Goal: Information Seeking & Learning: Learn about a topic

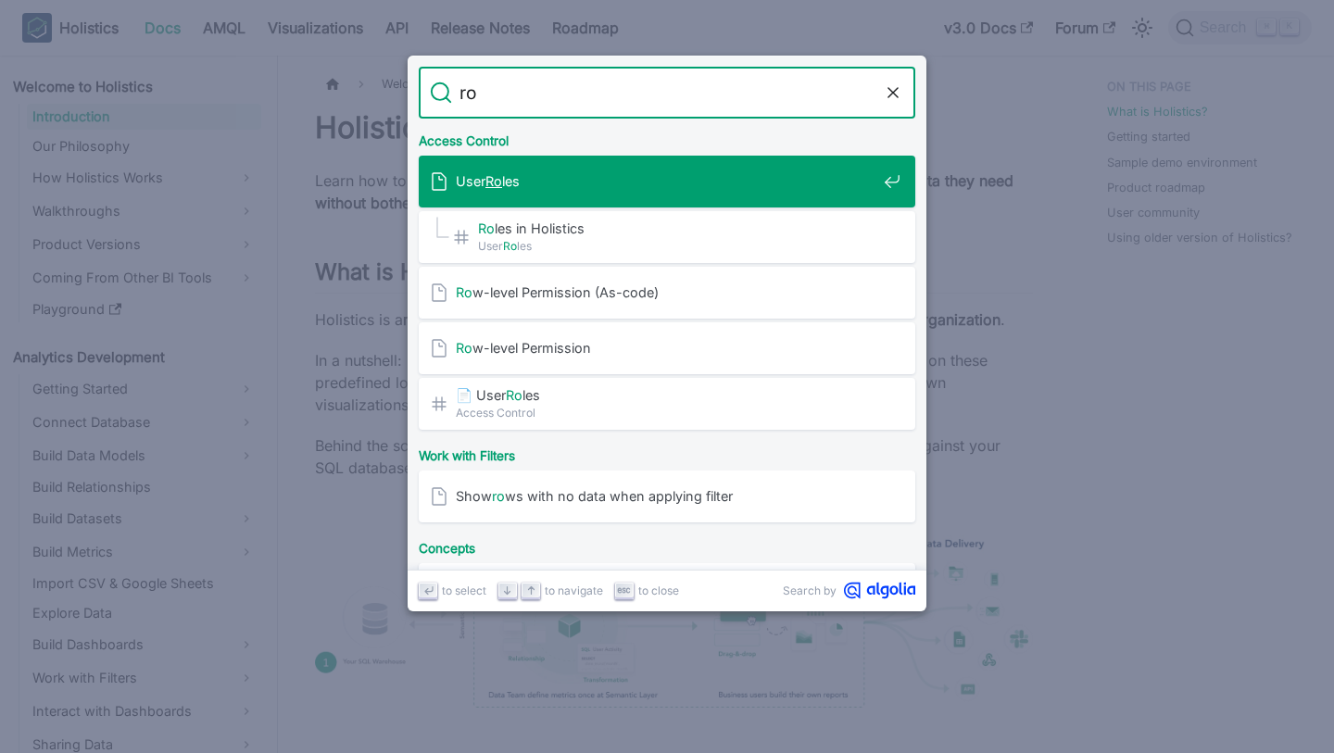
type input "row"
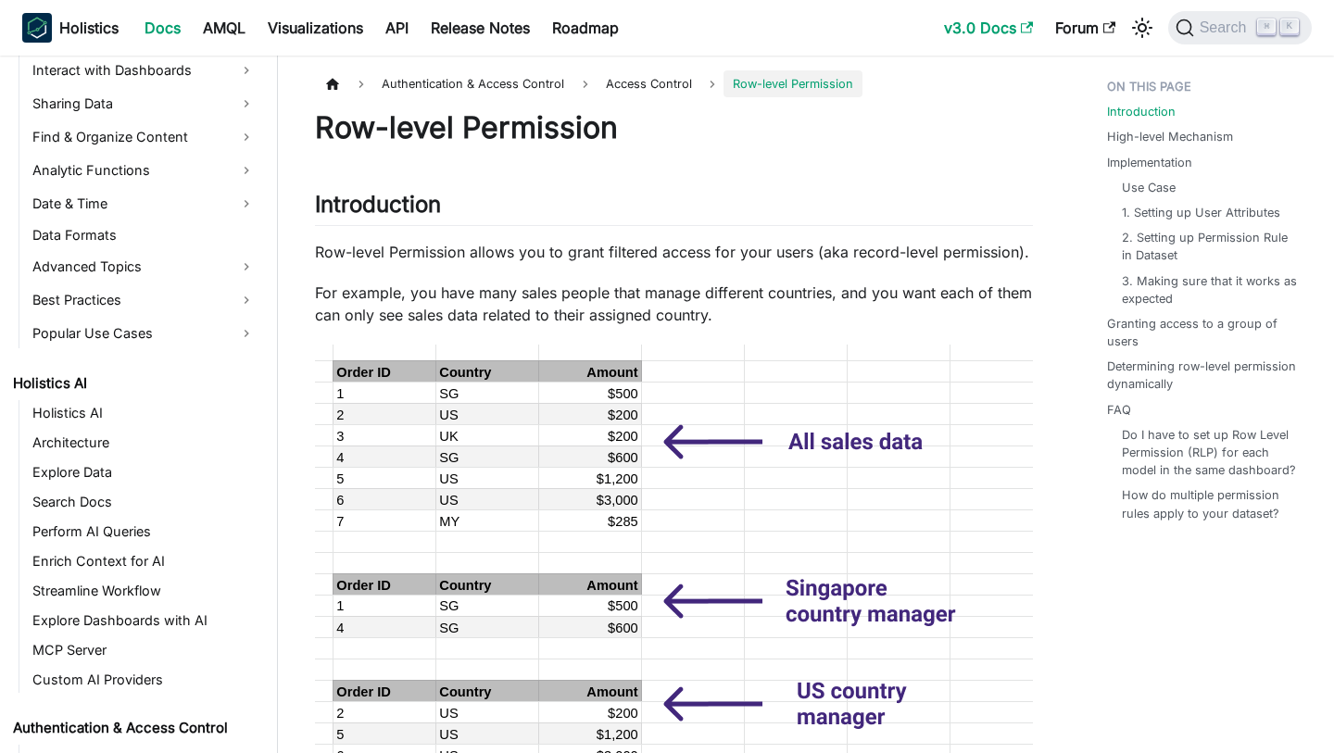
scroll to position [835, 0]
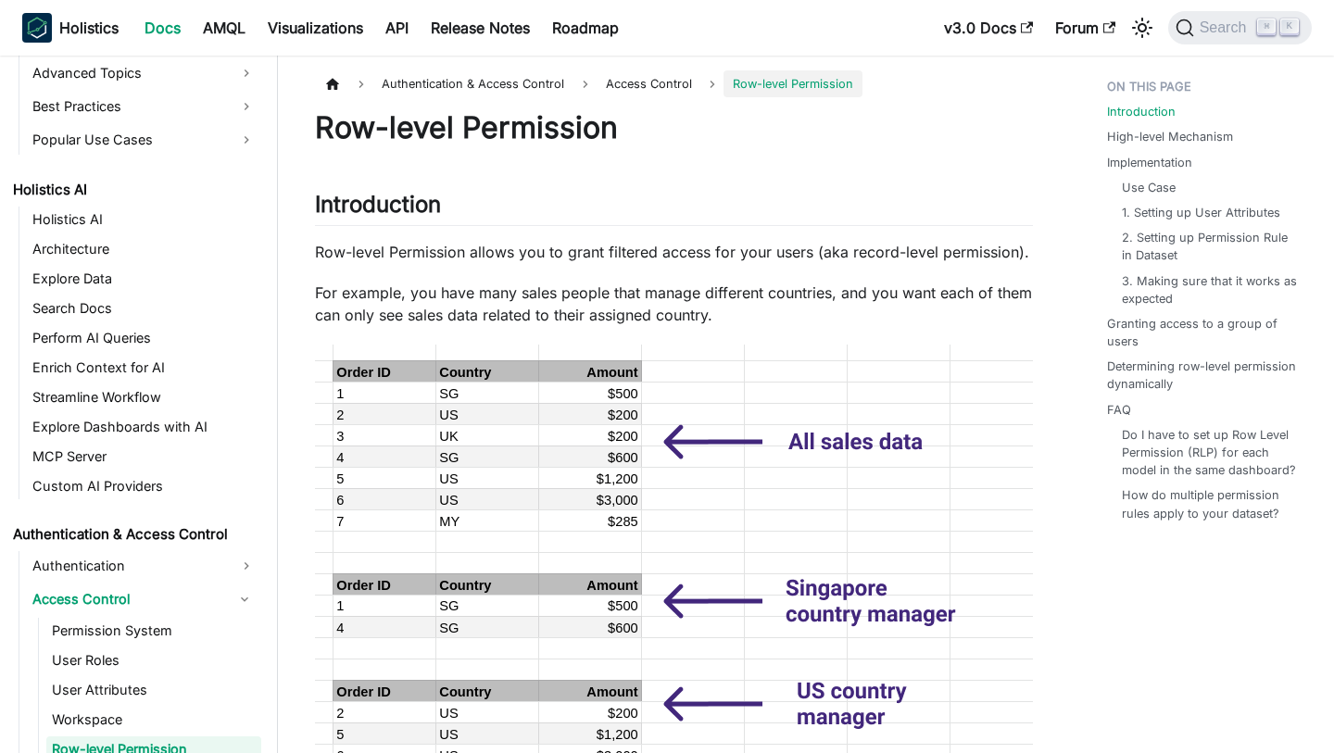
click at [737, 252] on p "Row-level Permission allows you to grant filtered access for your users (aka re…" at bounding box center [674, 252] width 718 height 22
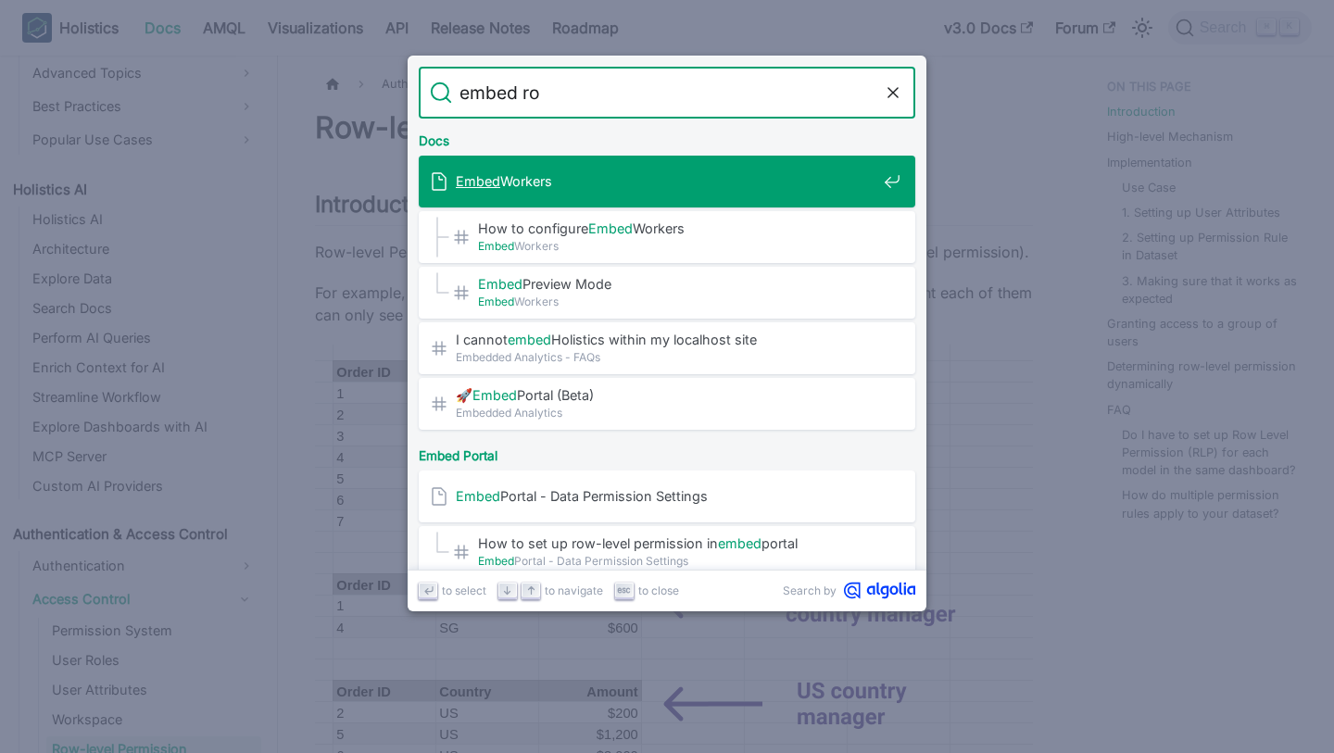
type input "embed row"
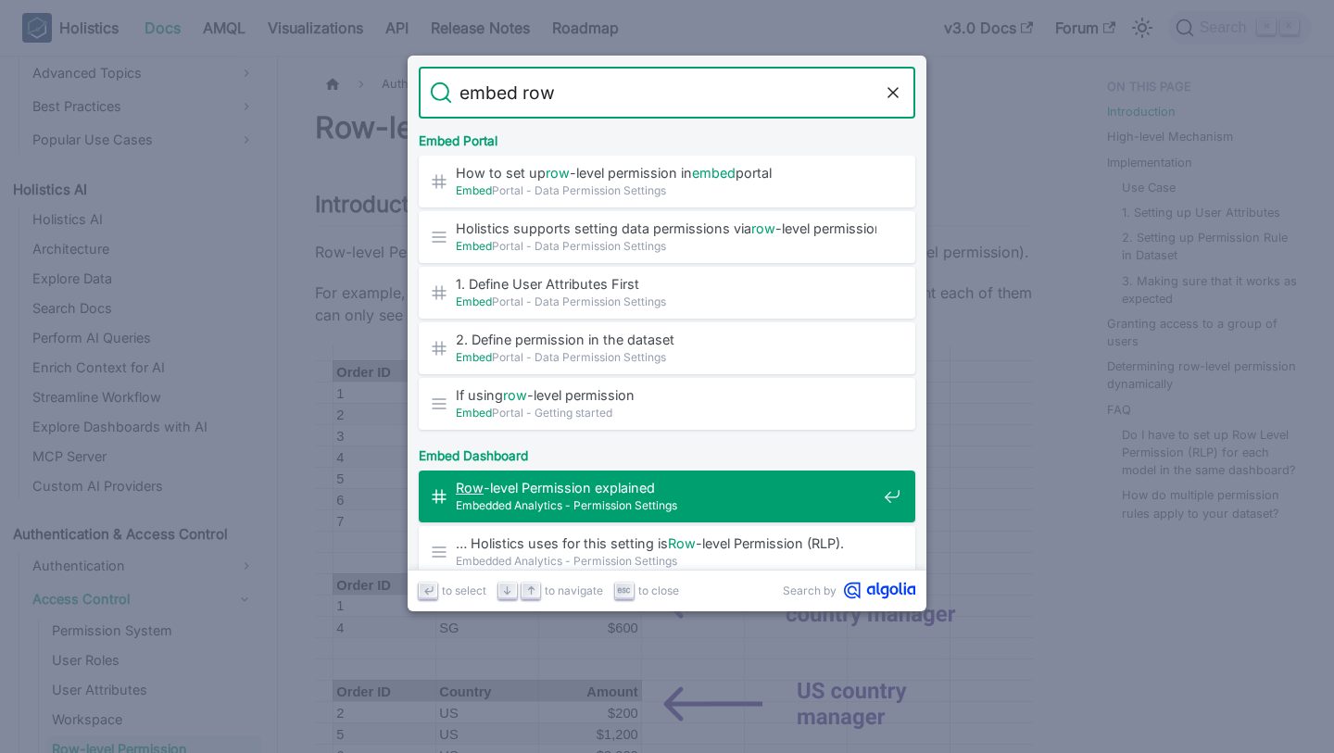
click at [716, 497] on span "Embedded Analytics - Permission Settings" at bounding box center [666, 506] width 421 height 18
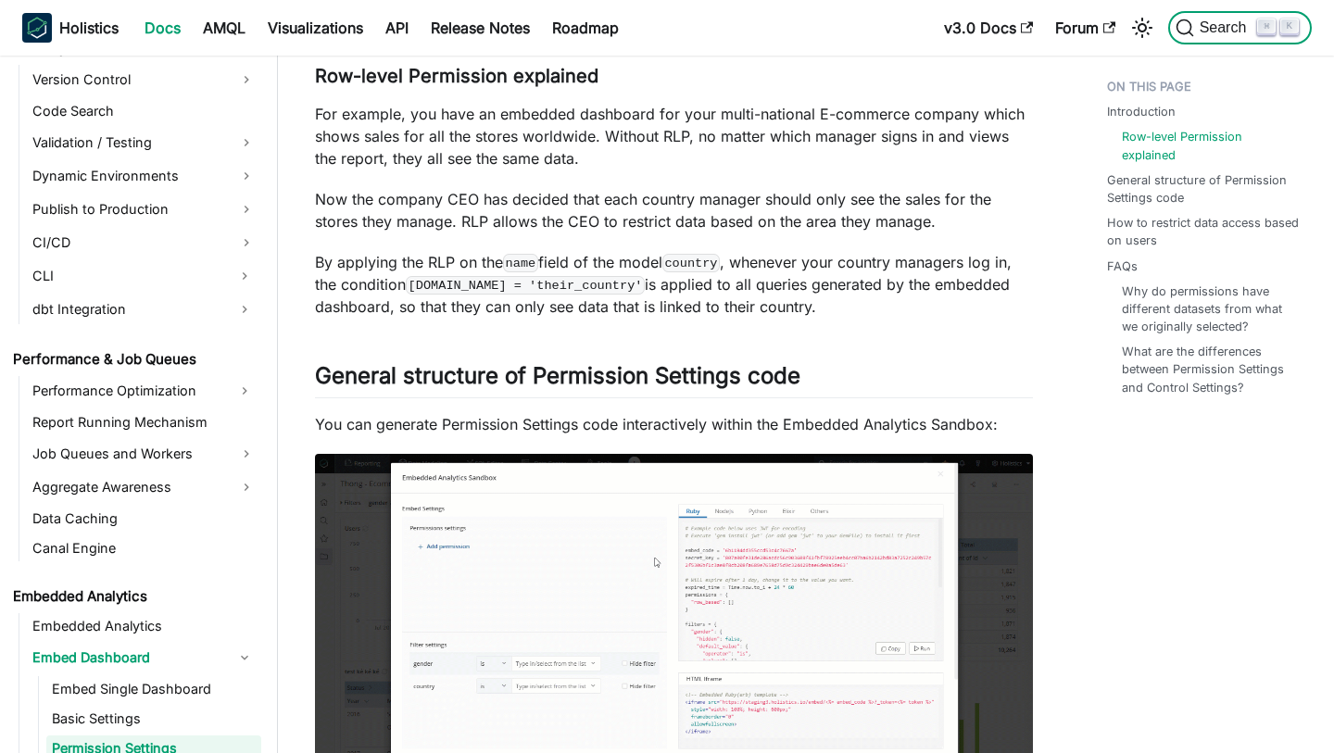
scroll to position [1880, 0]
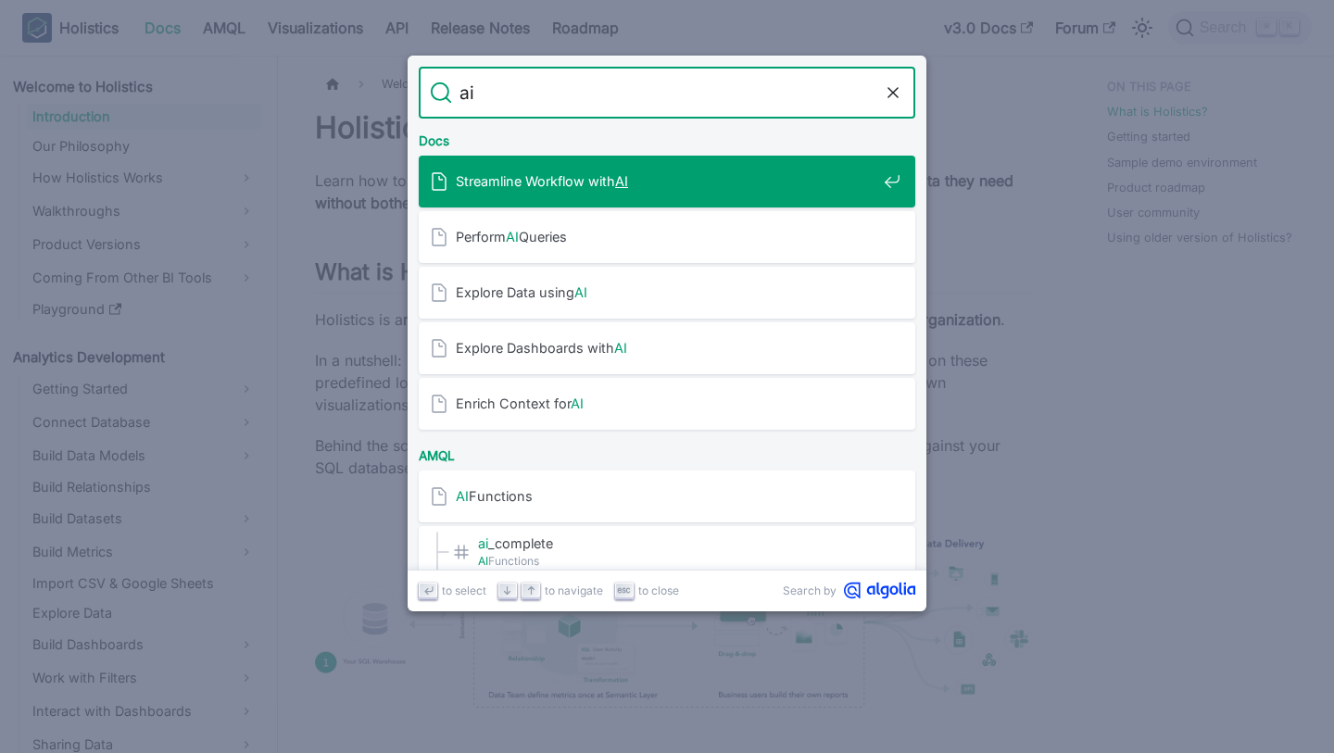
type input "ai"
click at [692, 188] on span "Streamline Workflow with AI" at bounding box center [666, 181] width 421 height 18
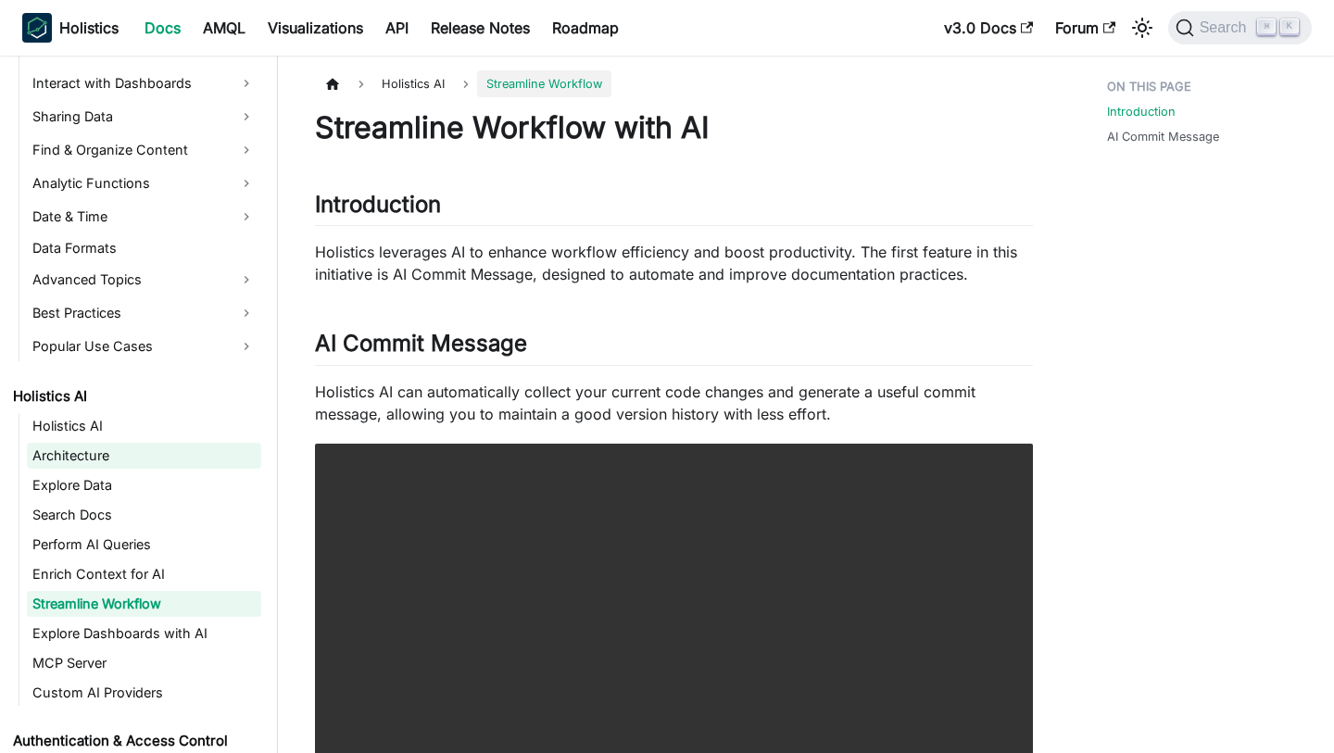
scroll to position [631, 0]
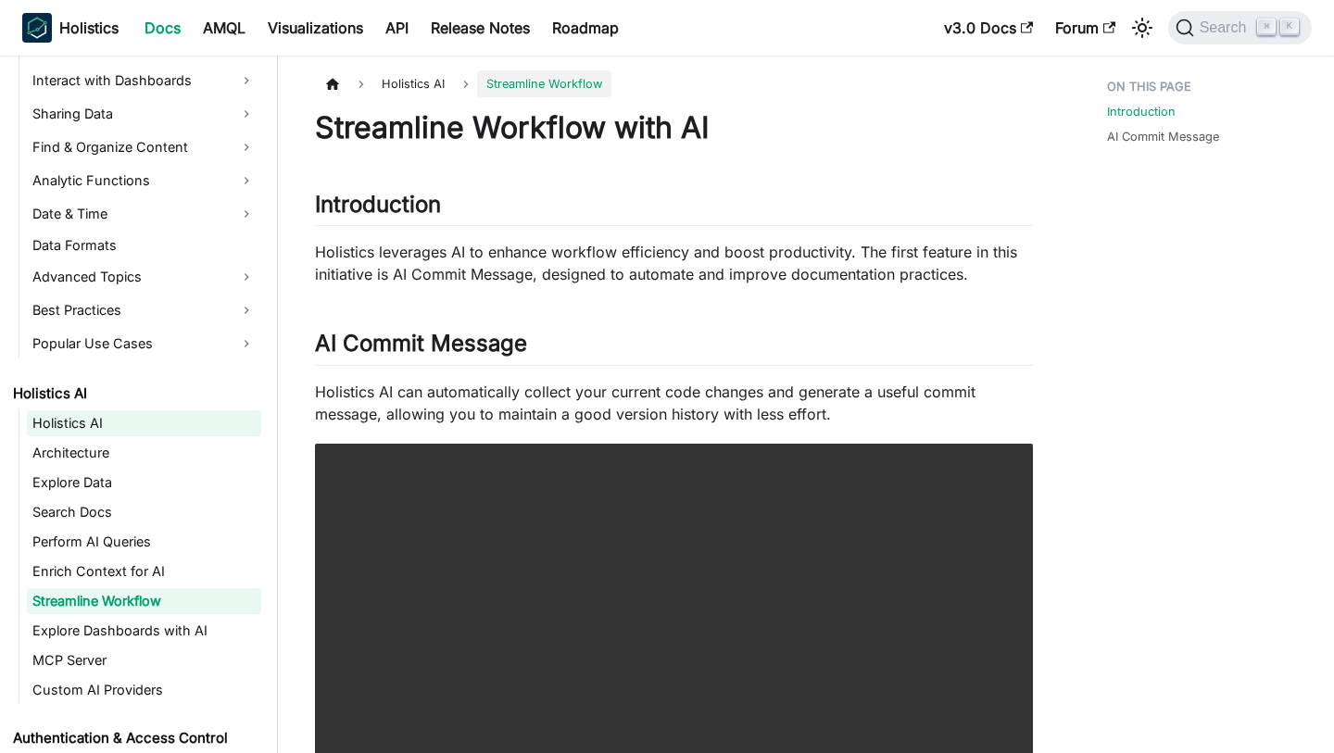
click at [147, 414] on link "Holistics AI" at bounding box center [144, 423] width 234 height 26
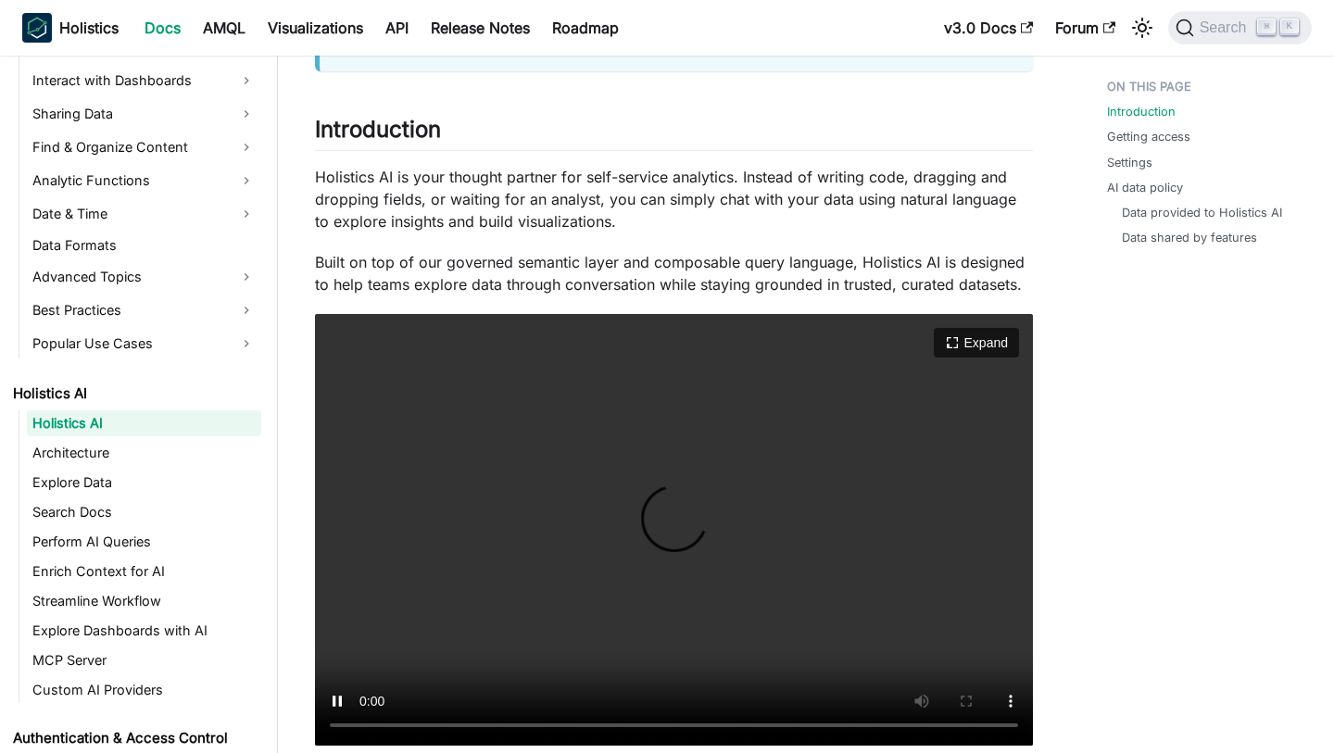
scroll to position [210, 0]
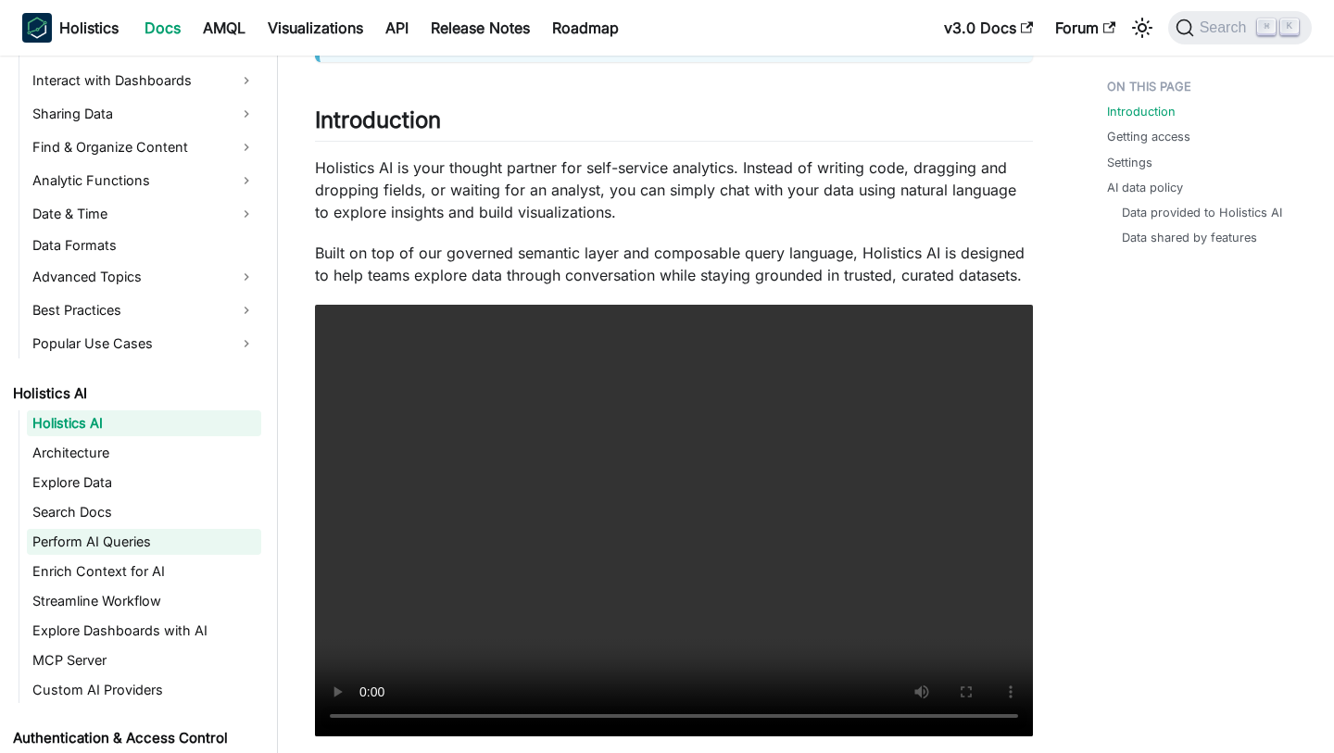
click at [190, 542] on link "Perform AI Queries" at bounding box center [144, 542] width 234 height 26
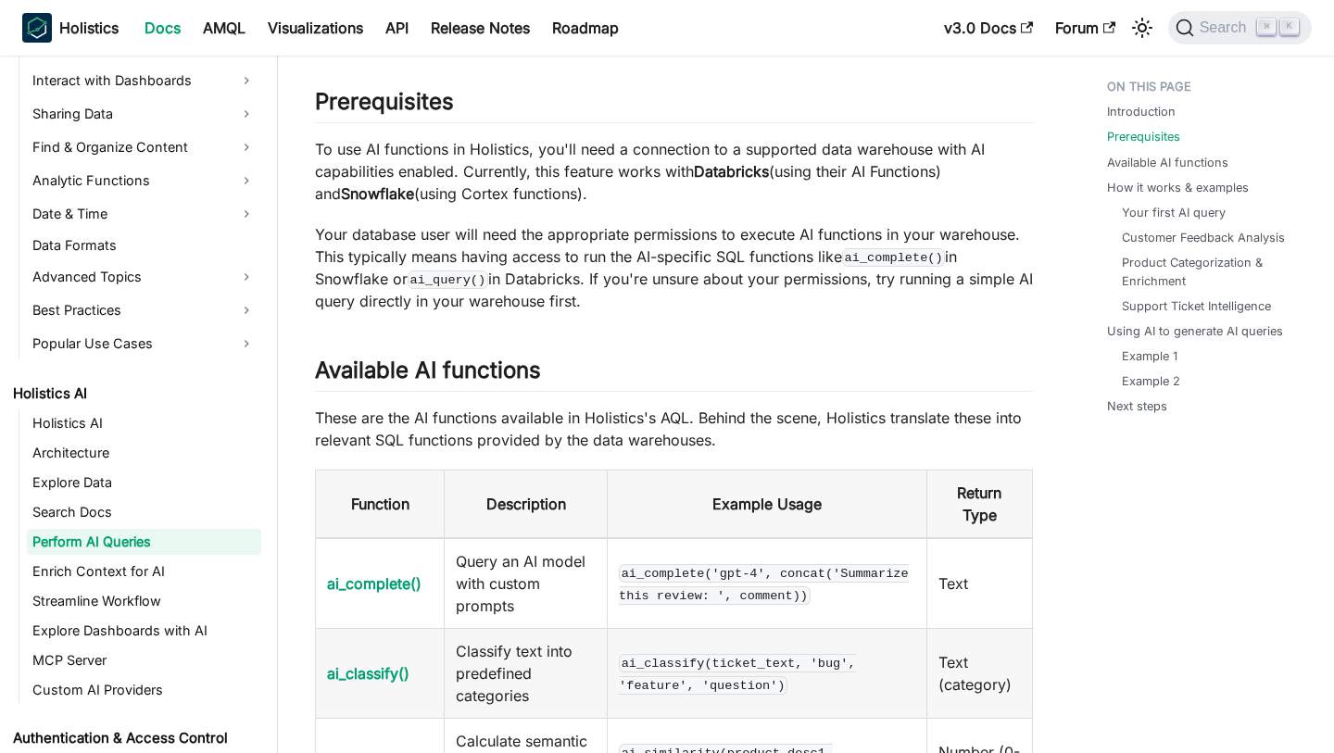
scroll to position [491, 0]
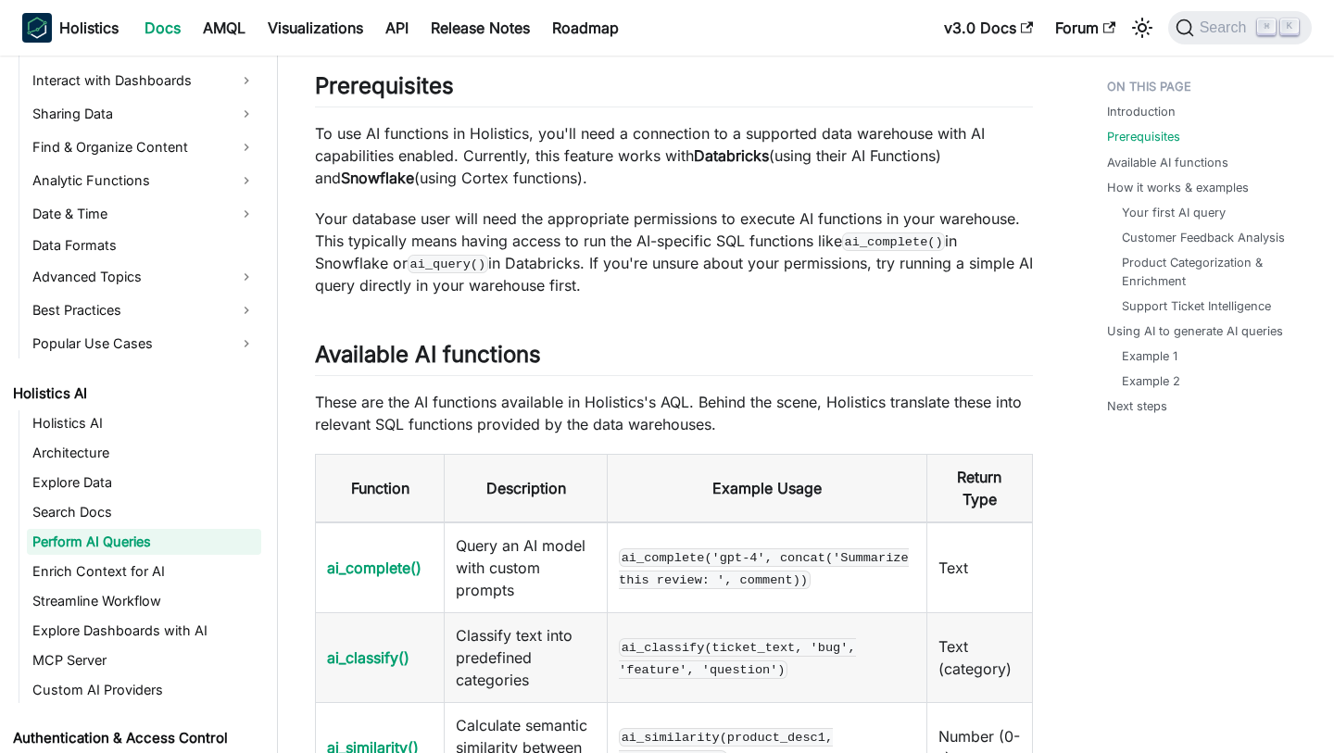
click at [154, 533] on link "Perform AI Queries" at bounding box center [144, 542] width 234 height 26
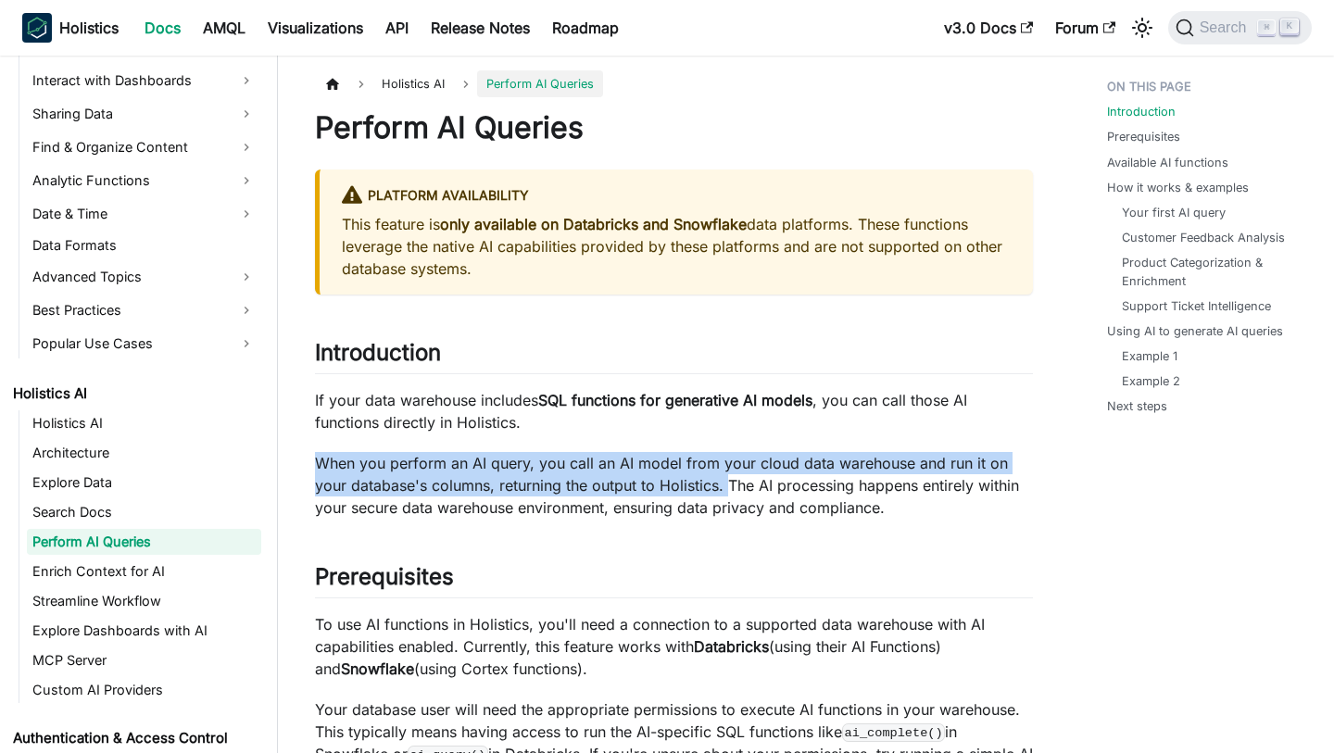
copy p "When you perform an AI query, you call an AI model from your cloud data warehou…"
drag, startPoint x: 314, startPoint y: 459, endPoint x: 729, endPoint y: 482, distance: 415.7
click at [729, 482] on p "When you perform an AI query, you call an AI model from your cloud data warehou…" at bounding box center [674, 485] width 718 height 67
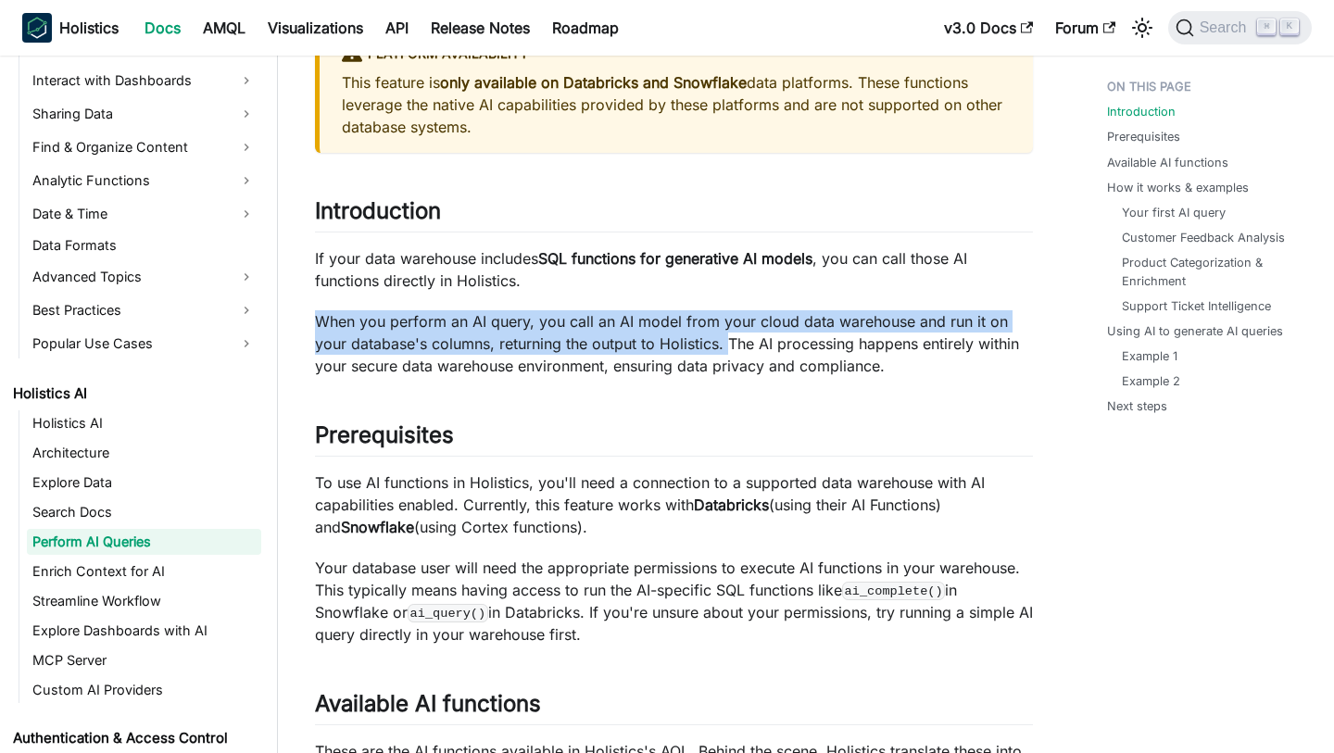
scroll to position [143, 0]
copy p "When you perform an AI query, you call an AI model from your cloud data warehou…"
click at [175, 581] on link "Enrich Context for AI" at bounding box center [144, 572] width 234 height 26
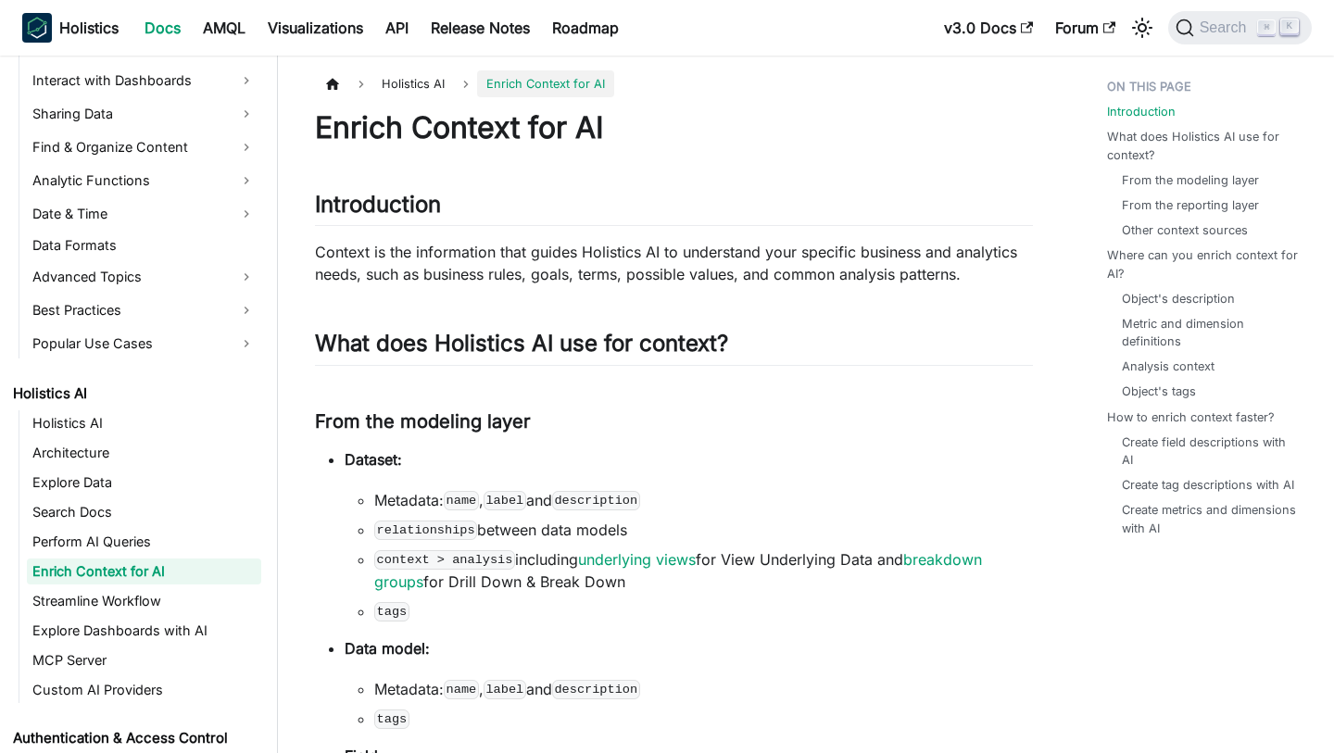
click at [683, 247] on p "Context is the information that guides Holistics AI to understand your specific…" at bounding box center [674, 263] width 718 height 44
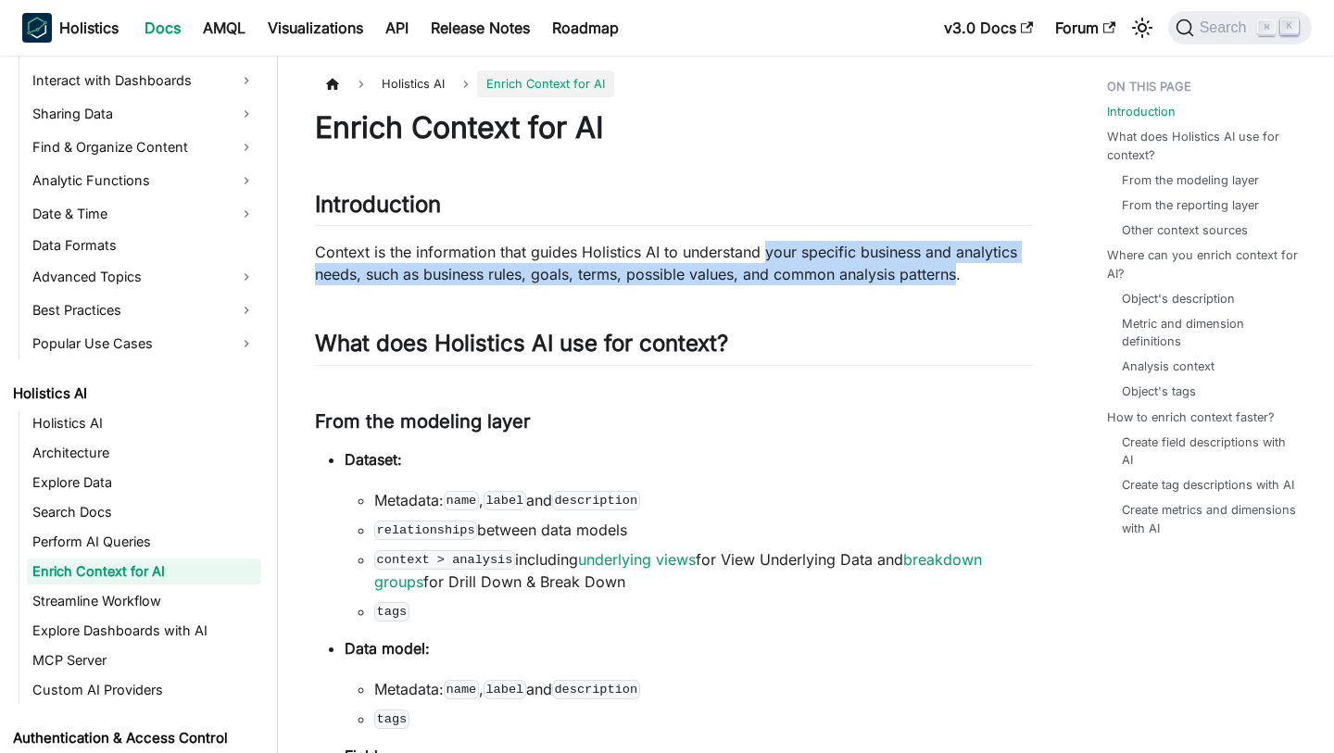
drag, startPoint x: 764, startPoint y: 255, endPoint x: 958, endPoint y: 274, distance: 194.6
click at [958, 274] on p "Context is the information that guides Holistics AI to understand your specific…" at bounding box center [674, 263] width 718 height 44
drag, startPoint x: 426, startPoint y: 273, endPoint x: 958, endPoint y: 272, distance: 531.8
click at [958, 272] on p "Context is the information that guides Holistics AI to understand your specific…" at bounding box center [674, 263] width 718 height 44
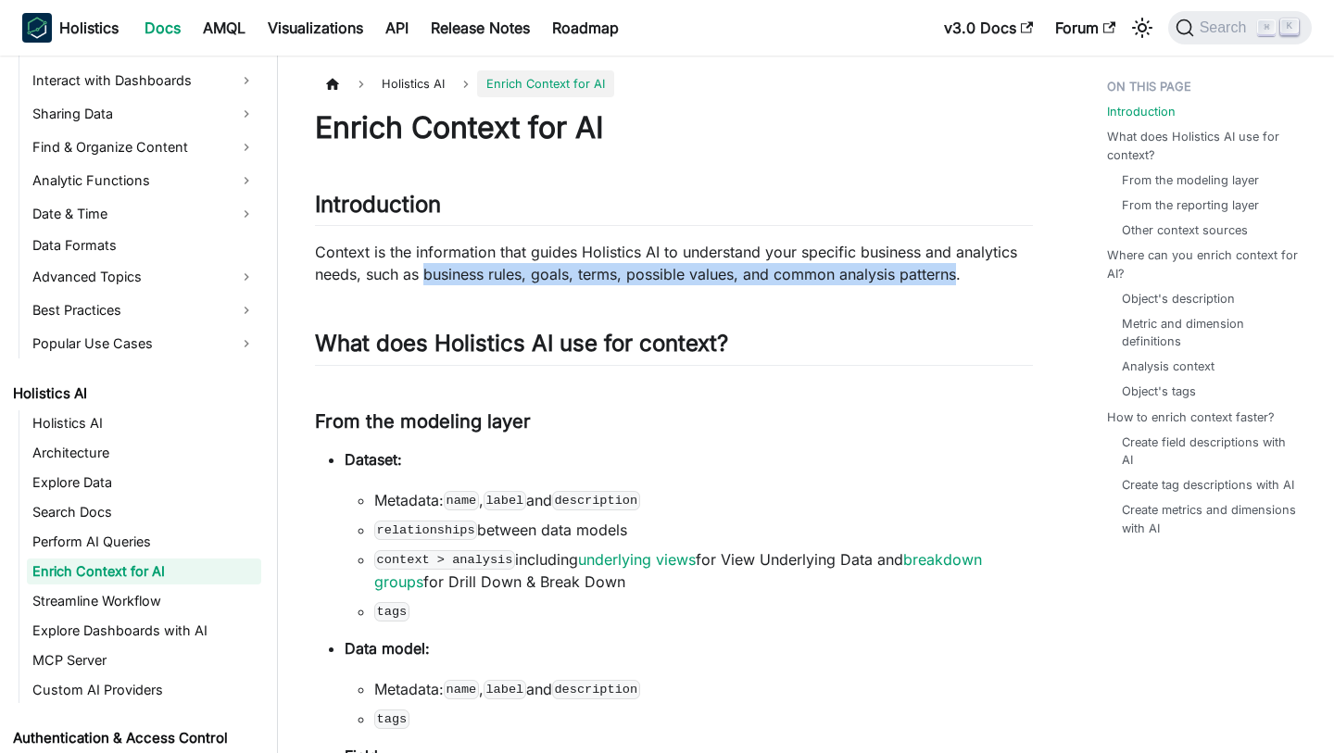
copy p "business rules, goals, terms, possible values, and common analysis patterns"
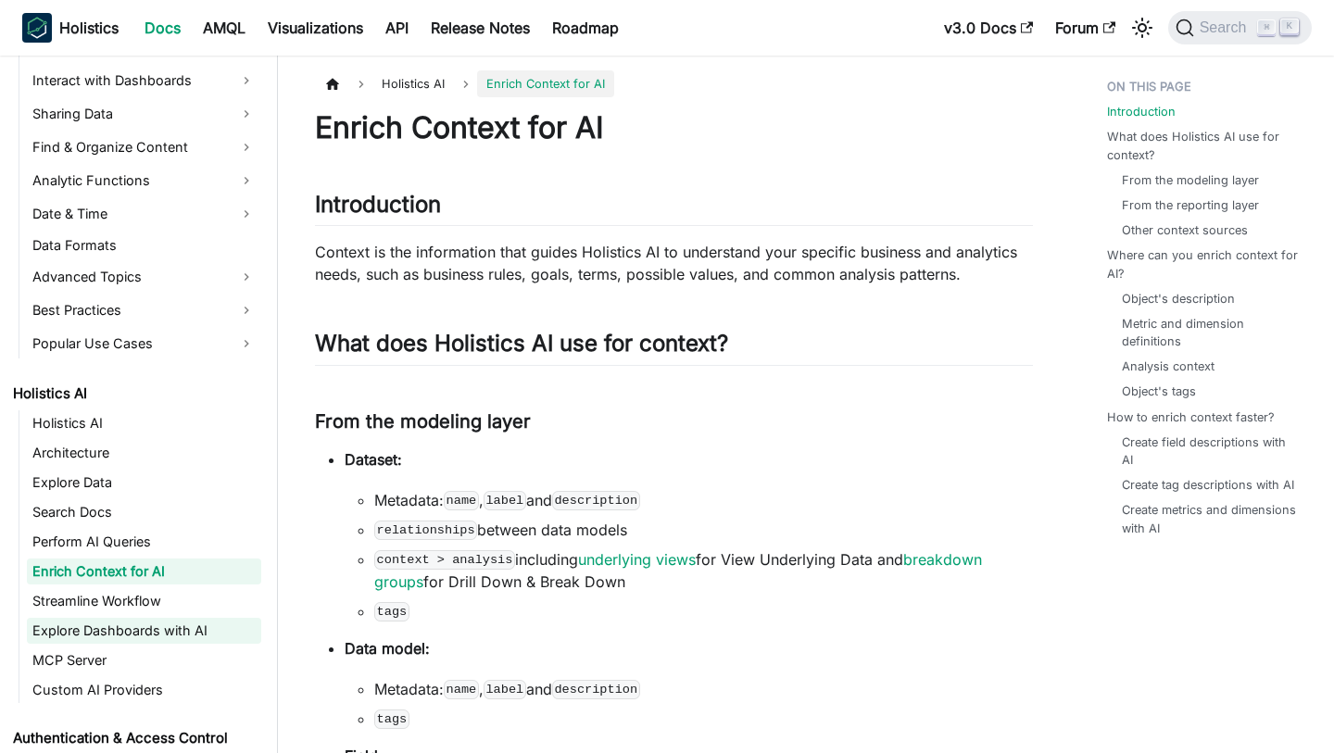
click at [199, 639] on link "Explore Dashboards with AI" at bounding box center [144, 631] width 234 height 26
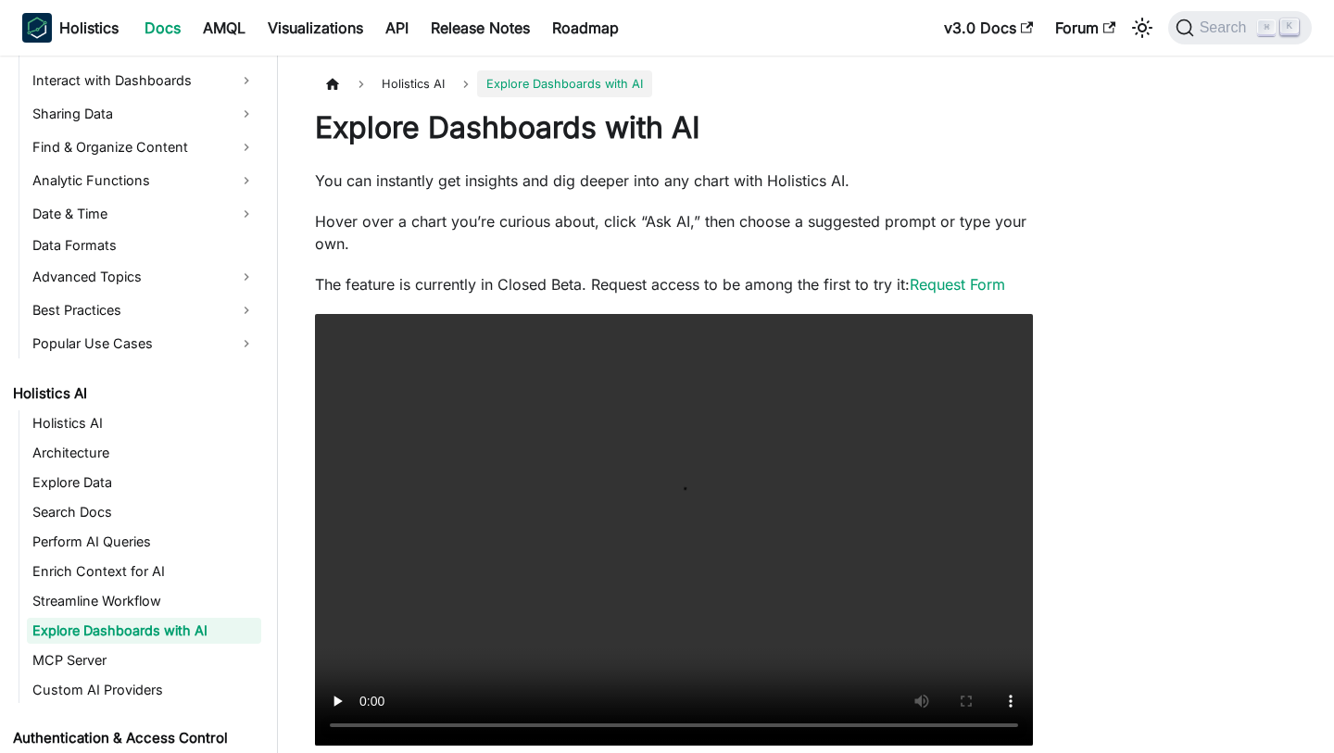
scroll to position [661, 0]
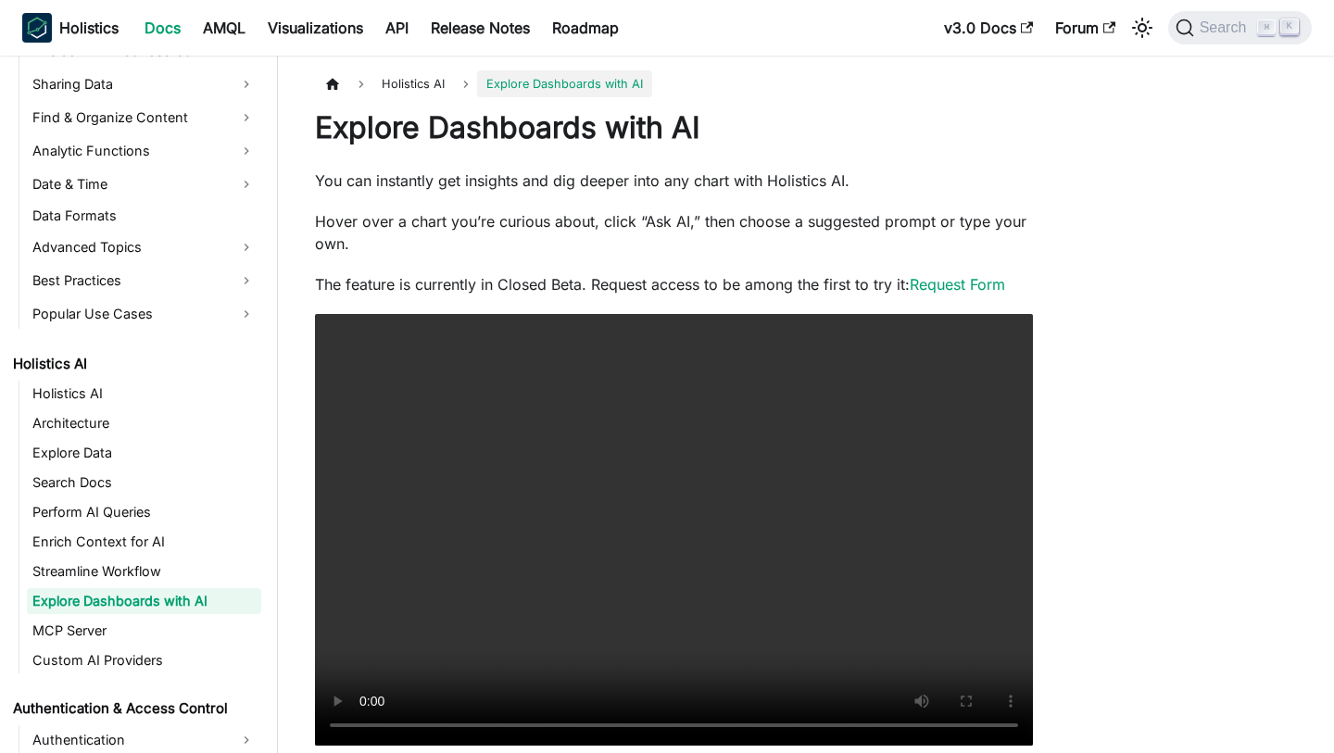
click at [686, 236] on p "Hover over a chart you’re curious about, click “Ask AI,” then choose a suggeste…" at bounding box center [674, 232] width 718 height 44
click at [724, 228] on p "Hover over a chart you’re curious about, click “Ask AI,” then choose a suggeste…" at bounding box center [674, 232] width 718 height 44
click at [158, 624] on link "MCP Server" at bounding box center [144, 631] width 234 height 26
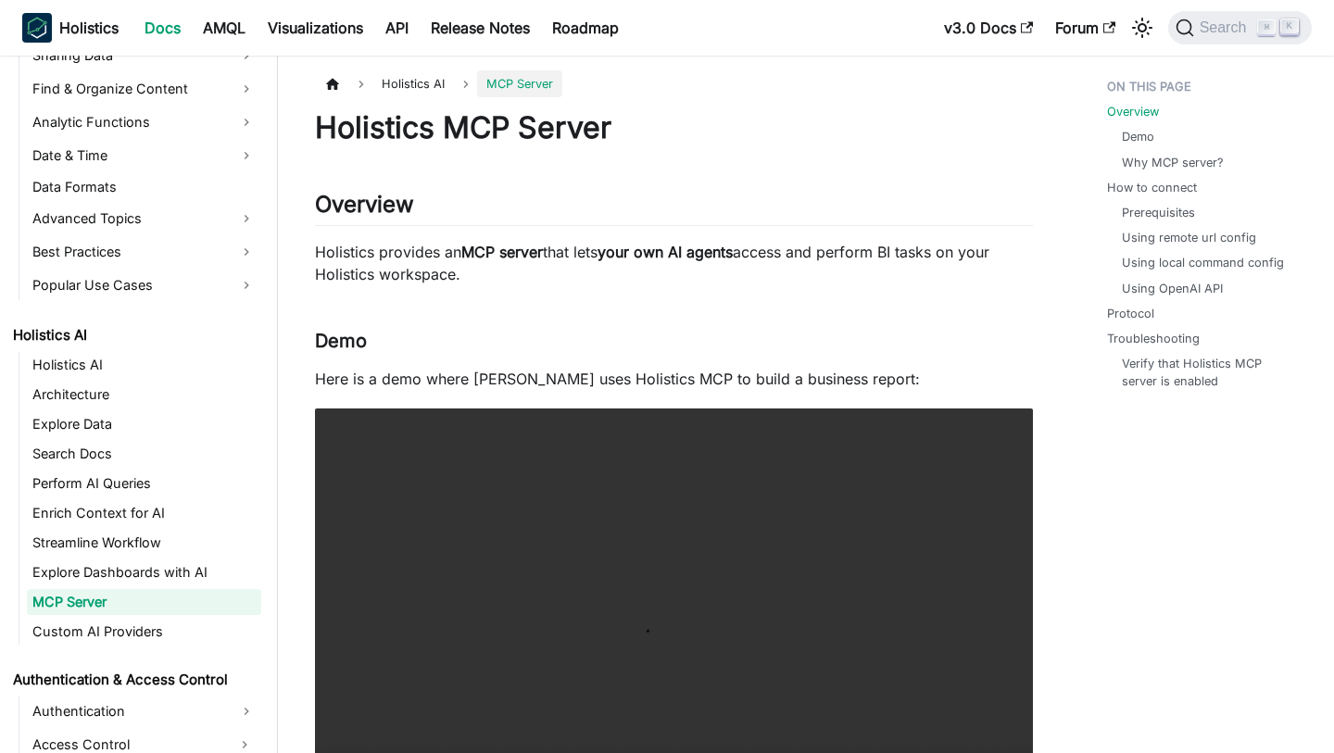
scroll to position [690, 0]
drag, startPoint x: 310, startPoint y: 249, endPoint x: 501, endPoint y: 277, distance: 192.9
copy p "Holistics provides an MCP server that lets your own AI agents access and perfor…"
click at [167, 629] on link "Custom AI Providers" at bounding box center [144, 631] width 234 height 26
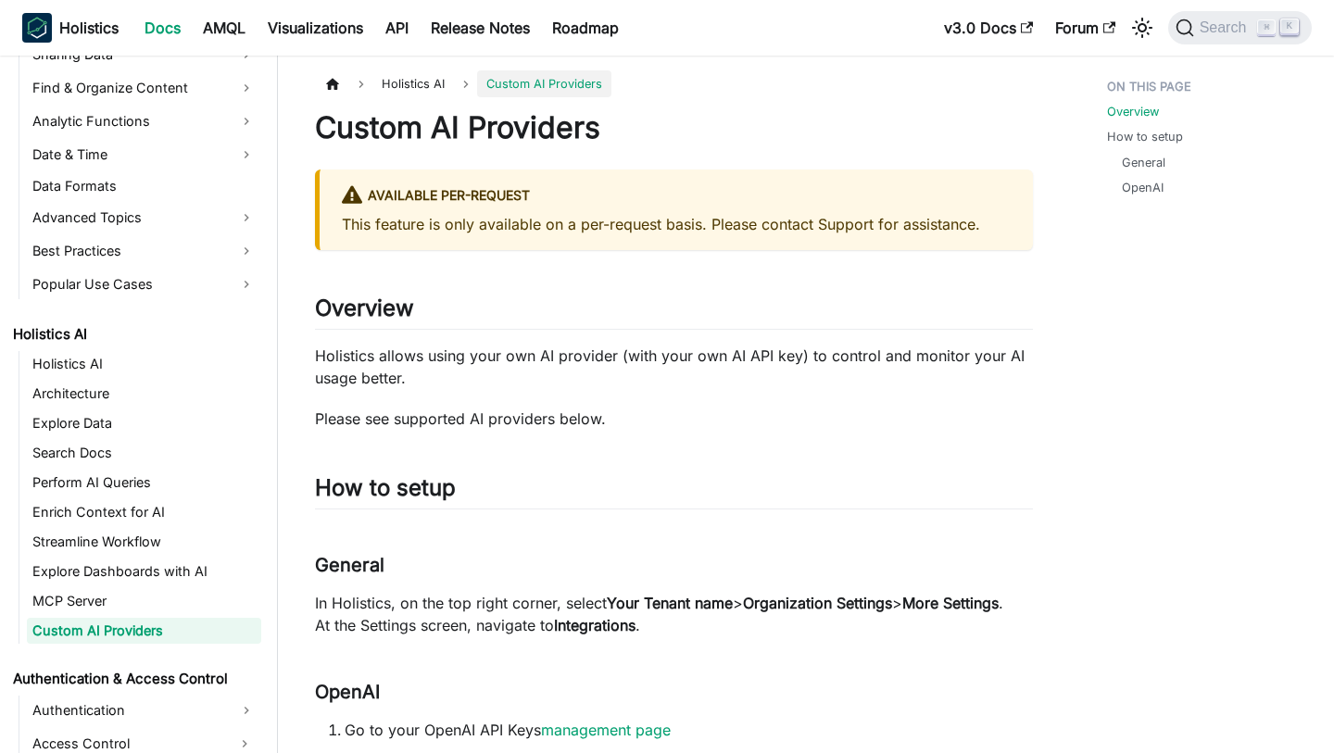
scroll to position [720, 0]
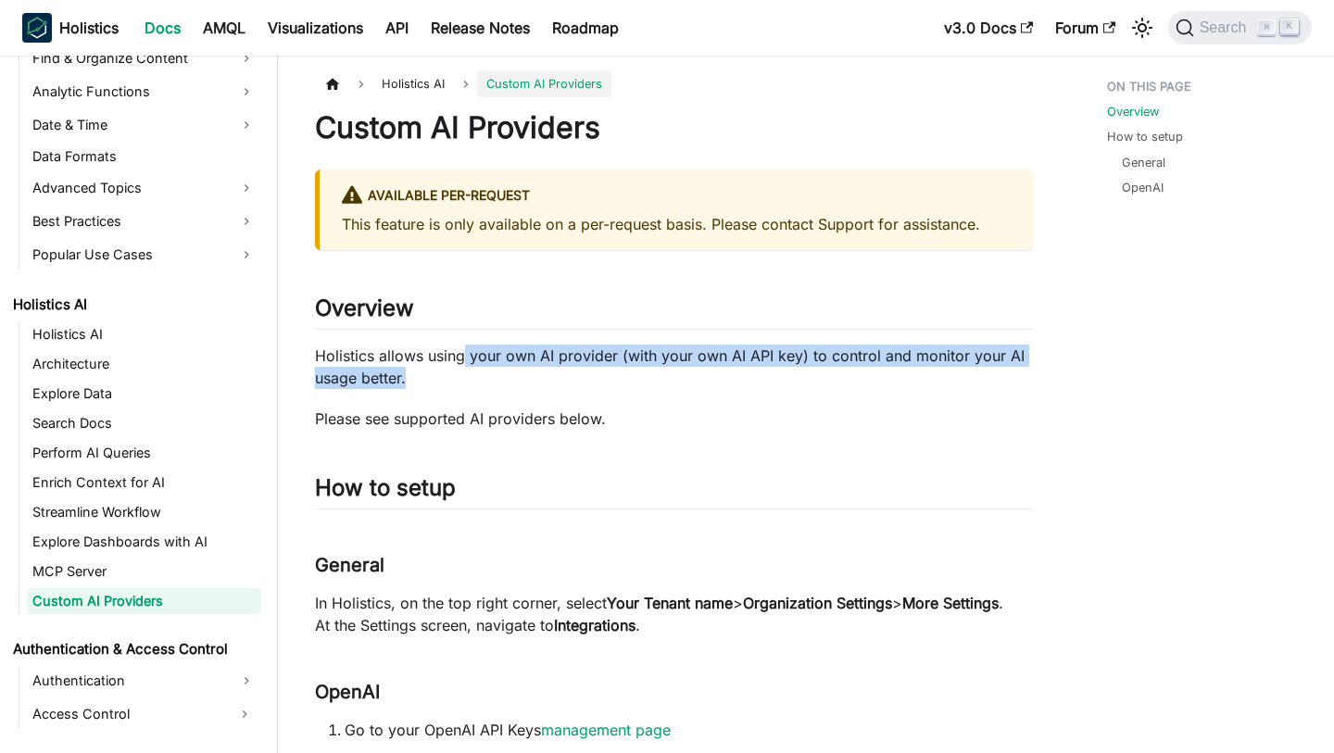
drag, startPoint x: 465, startPoint y: 355, endPoint x: 497, endPoint y: 371, distance: 36.0
click at [497, 371] on p "Holistics allows using your own AI provider (with your own AI API key) to contr…" at bounding box center [674, 367] width 718 height 44
copy p "Holistics allows using your own AI provider (with your own AI API key) to contr…"
drag, startPoint x: 413, startPoint y: 383, endPoint x: 311, endPoint y: 349, distance: 107.2
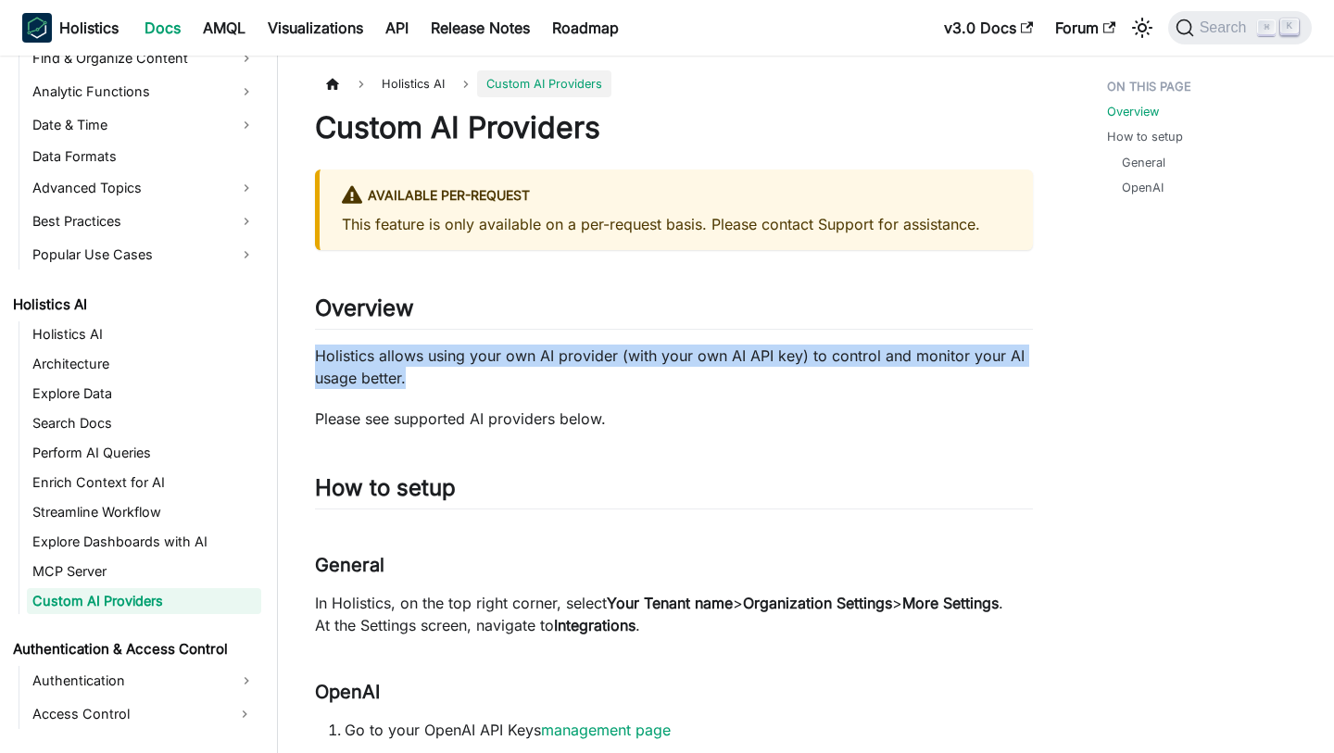
click at [171, 503] on link "Streamline Workflow" at bounding box center [144, 512] width 234 height 26
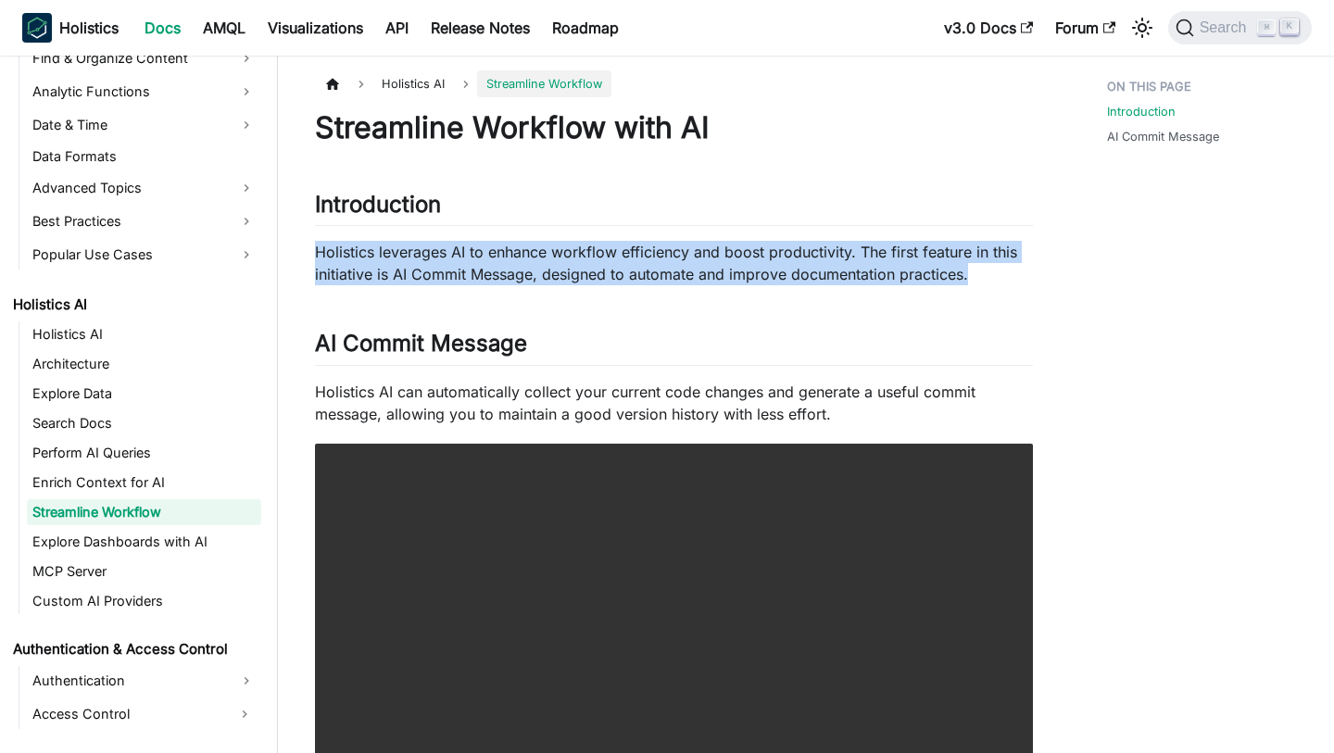
drag, startPoint x: 312, startPoint y: 241, endPoint x: 1032, endPoint y: 266, distance: 720.3
click at [1033, 267] on article "Holistics AI Streamline Workflow On this page Streamline Workflow with AI Intro…" at bounding box center [674, 472] width 748 height 805
copy p "Holistics leverages AI to enhance workflow efficiency and boost productivity. T…"
